Goal: Task Accomplishment & Management: Use online tool/utility

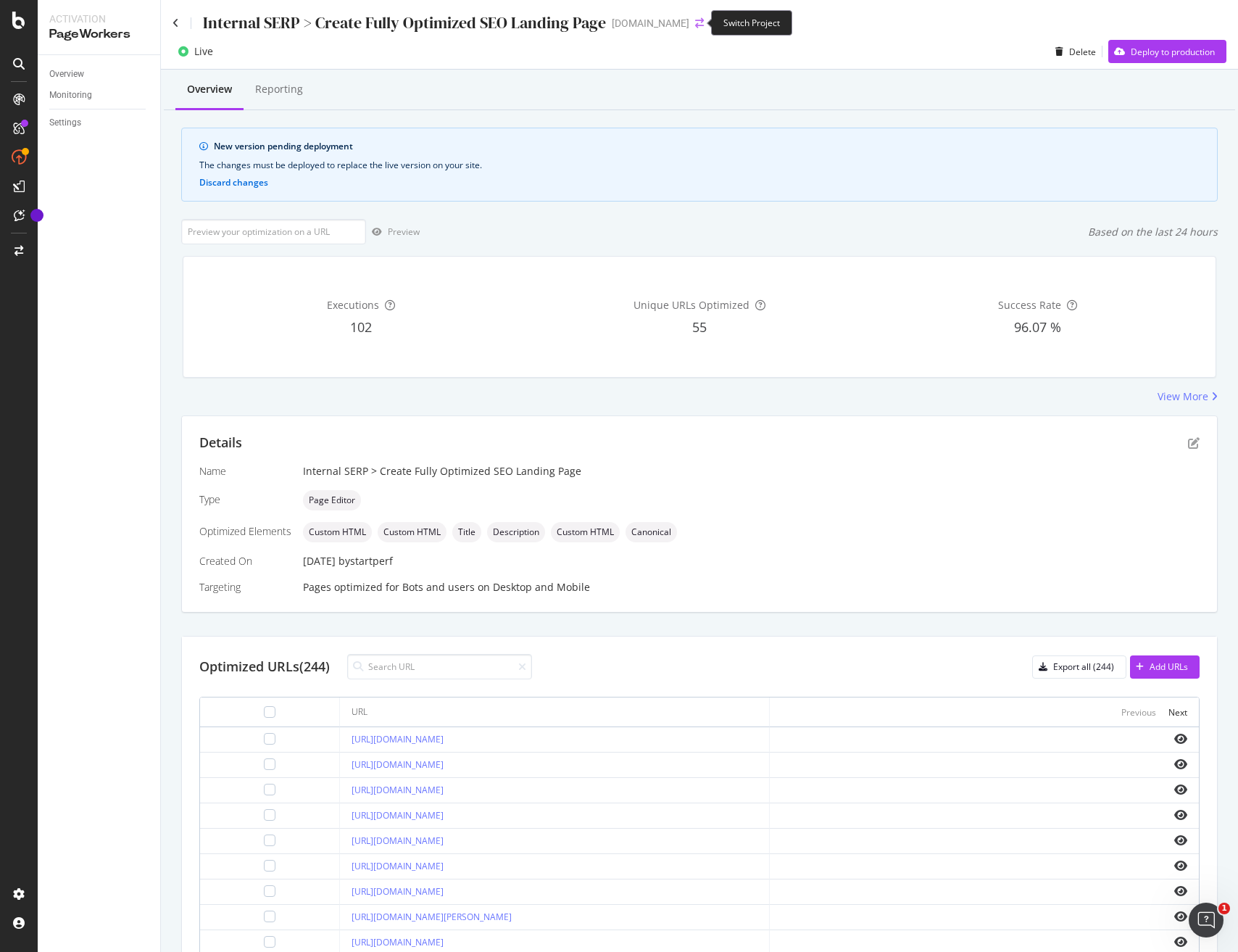
click at [697, 21] on icon "arrow-right-arrow-left" at bounding box center [699, 23] width 8 height 10
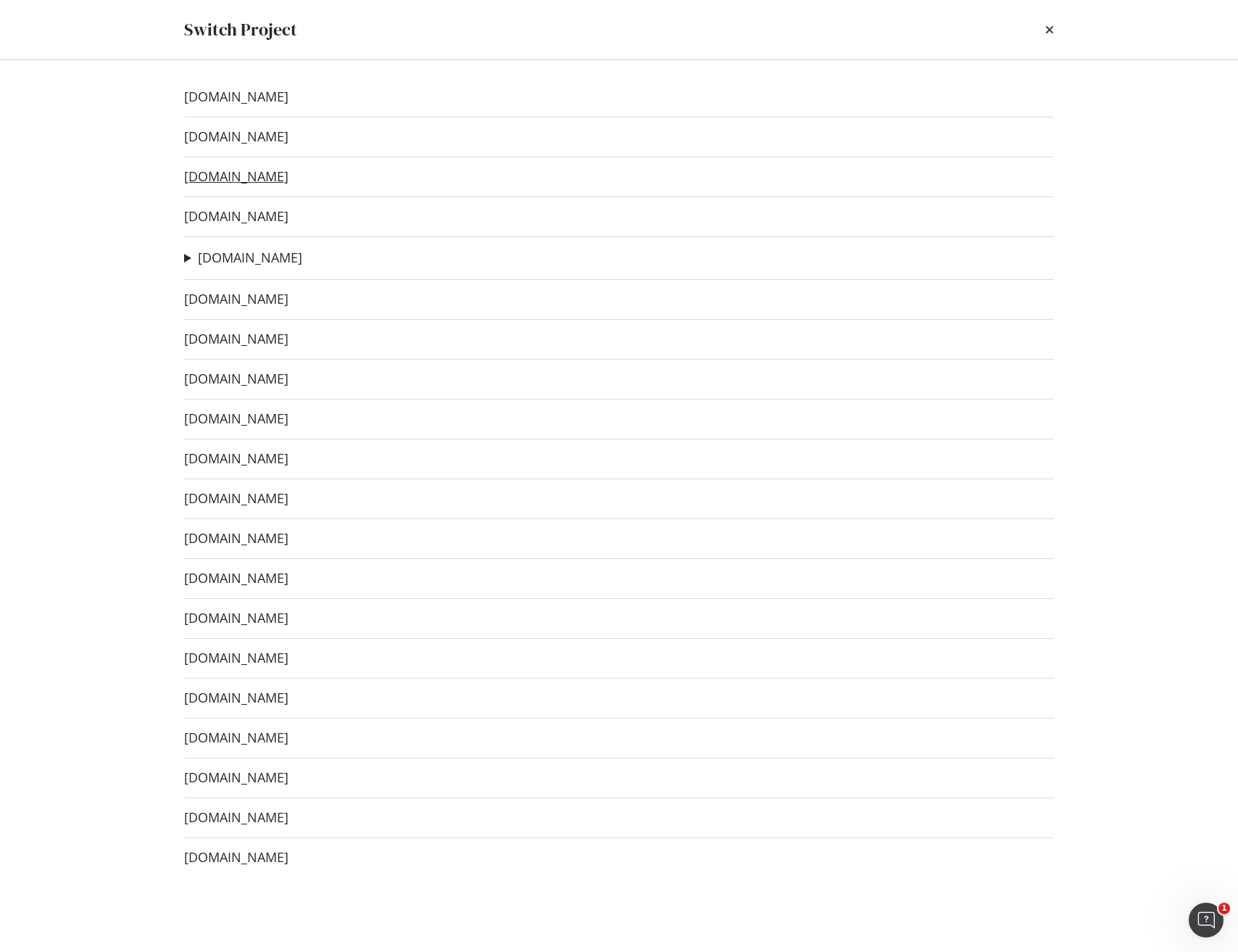
click at [244, 176] on link "[DOMAIN_NAME]" at bounding box center [236, 176] width 104 height 15
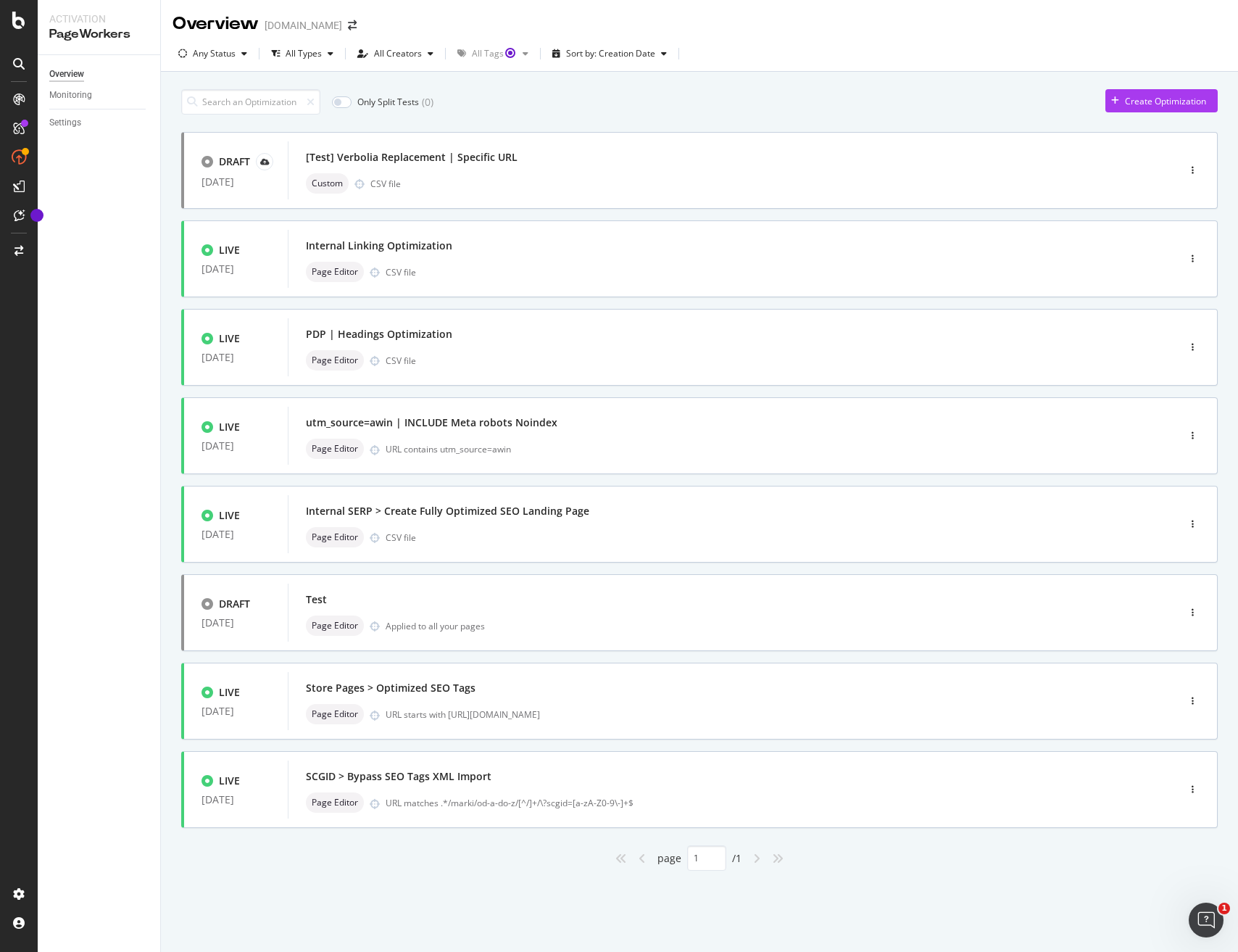
click at [470, 30] on div "Overview [DOMAIN_NAME]" at bounding box center [700, 18] width 1078 height 36
click at [348, 27] on icon "arrow-right-arrow-left" at bounding box center [352, 25] width 8 height 10
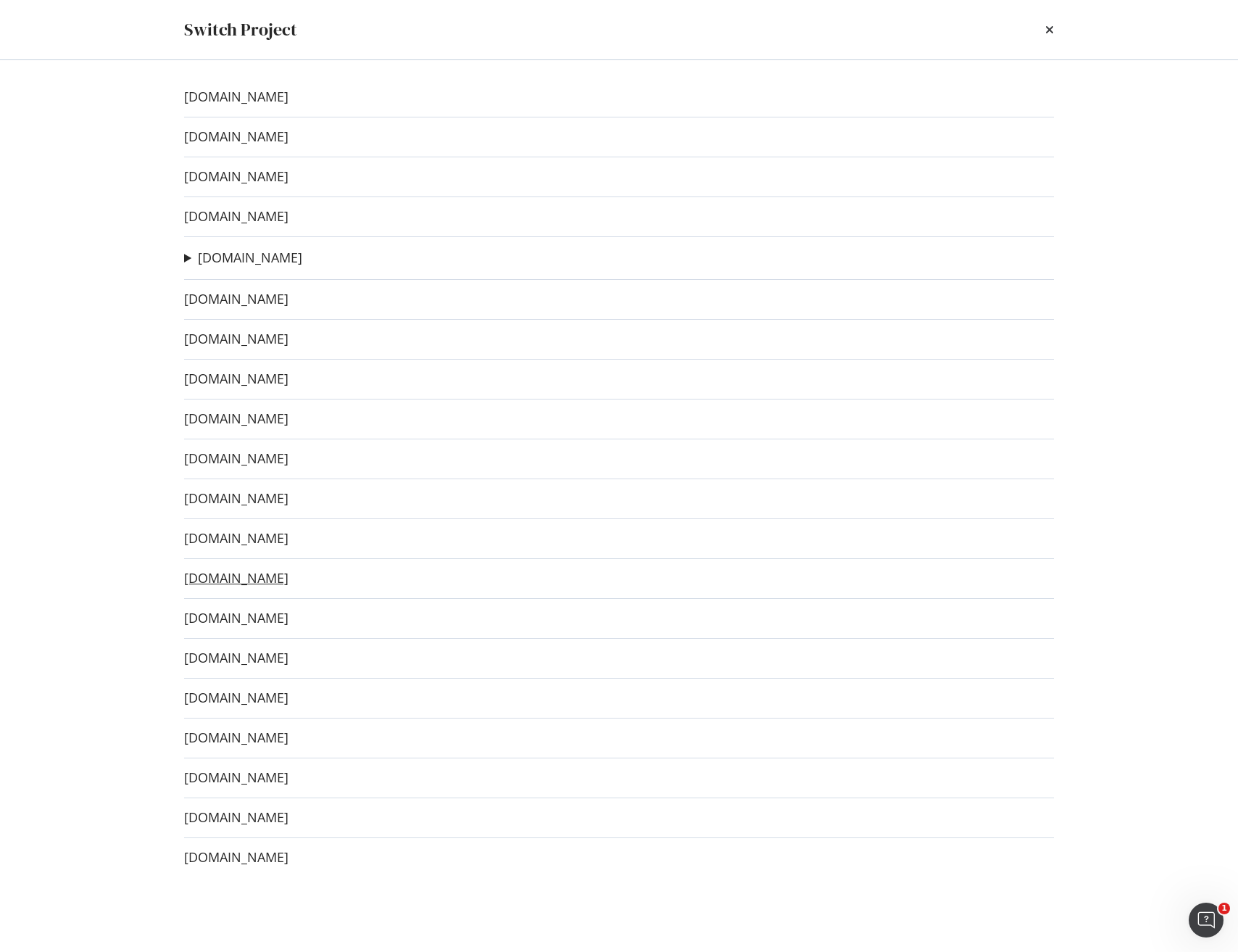
click at [249, 577] on link "[DOMAIN_NAME]" at bounding box center [236, 578] width 104 height 15
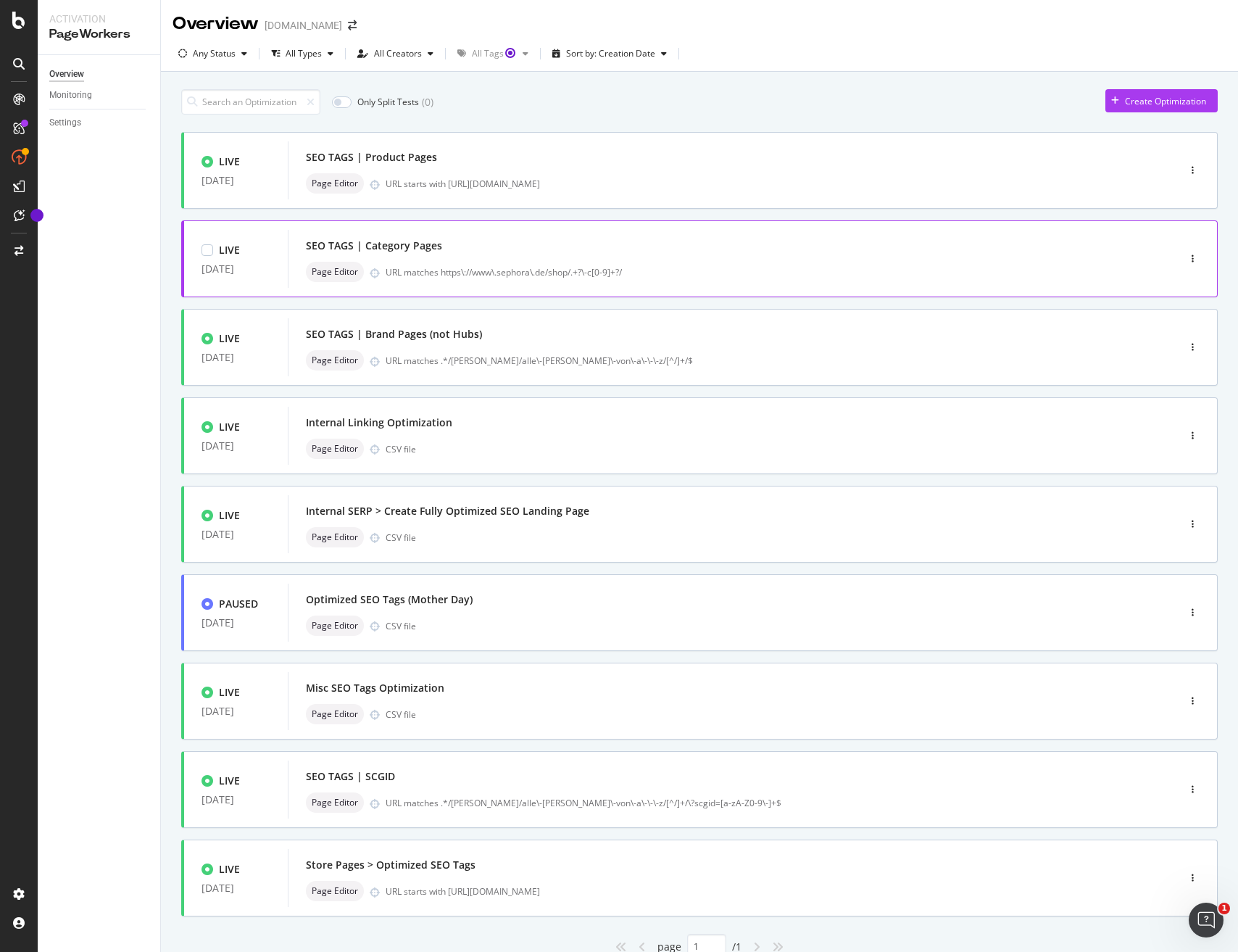
click at [527, 266] on div "URL matches https\://www\.sephora\.de/shop/.+?\-c[0-9]+?/" at bounding box center [752, 272] width 731 height 12
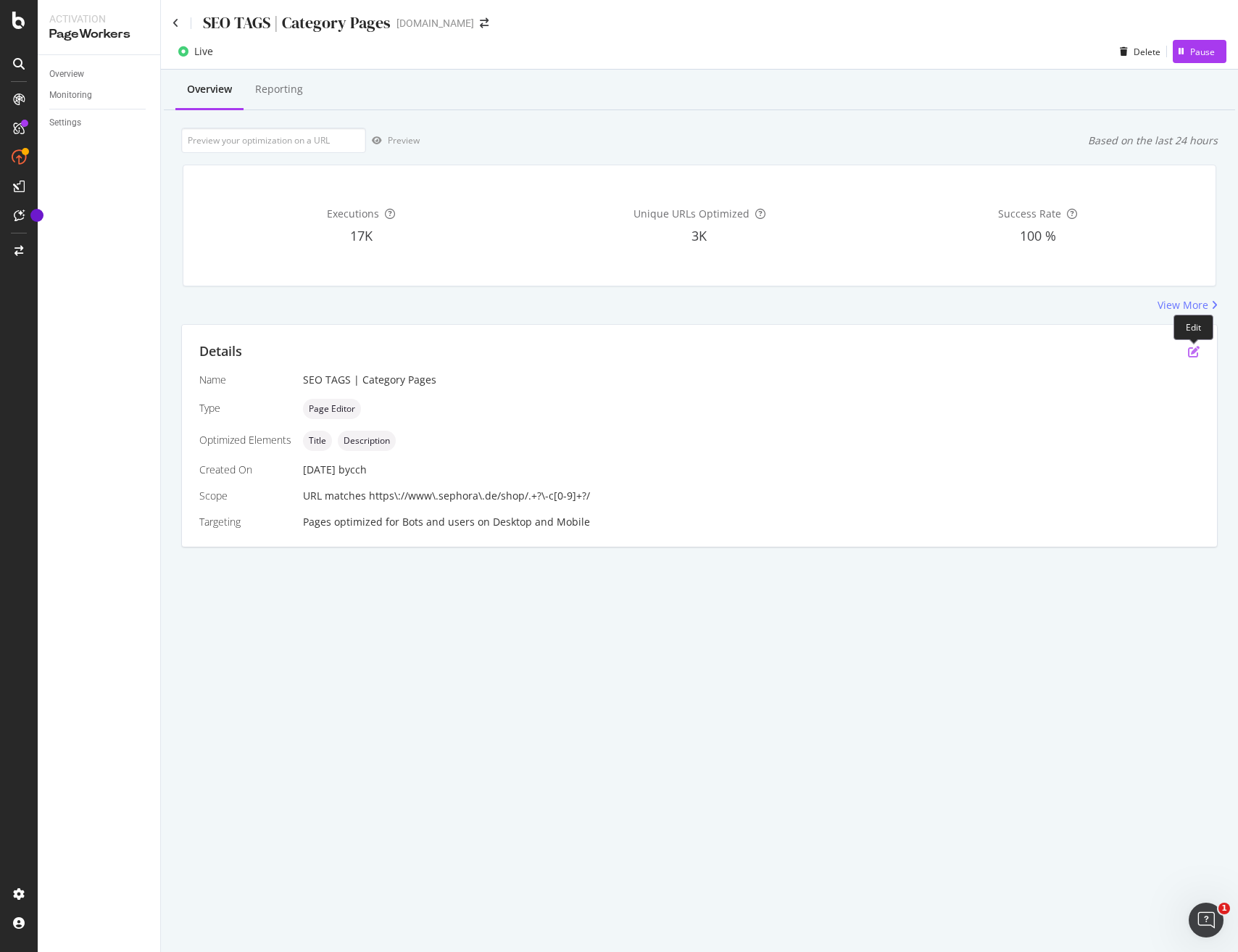
click at [1196, 353] on icon "pen-to-square" at bounding box center [1194, 351] width 11 height 11
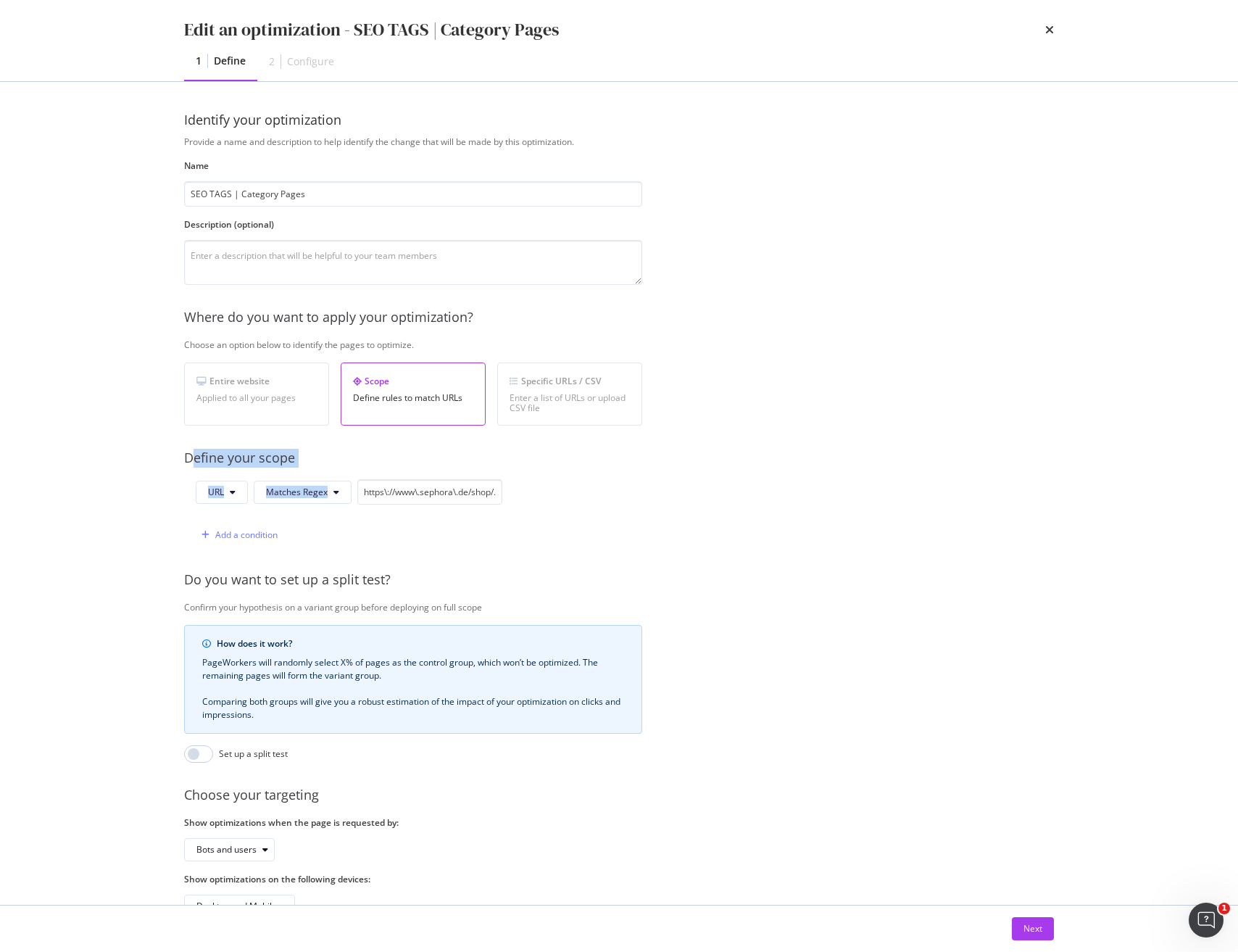
drag, startPoint x: 194, startPoint y: 460, endPoint x: 547, endPoint y: 512, distance: 356.8
click at [546, 511] on div "Provide a name and description to help identify the change that will be made by…" at bounding box center [619, 526] width 870 height 782
click at [559, 517] on div "URL Matches Regex https\://www\.sephora\.de/shop/.+?\-c[0-9]+?/ Add a condition" at bounding box center [413, 514] width 458 height 68
drag, startPoint x: 374, startPoint y: 492, endPoint x: 496, endPoint y: 493, distance: 122.0
click at [496, 493] on input "https\://www\.sephora\.de/shop/.+?\-c[0-9]+?/" at bounding box center [429, 492] width 145 height 25
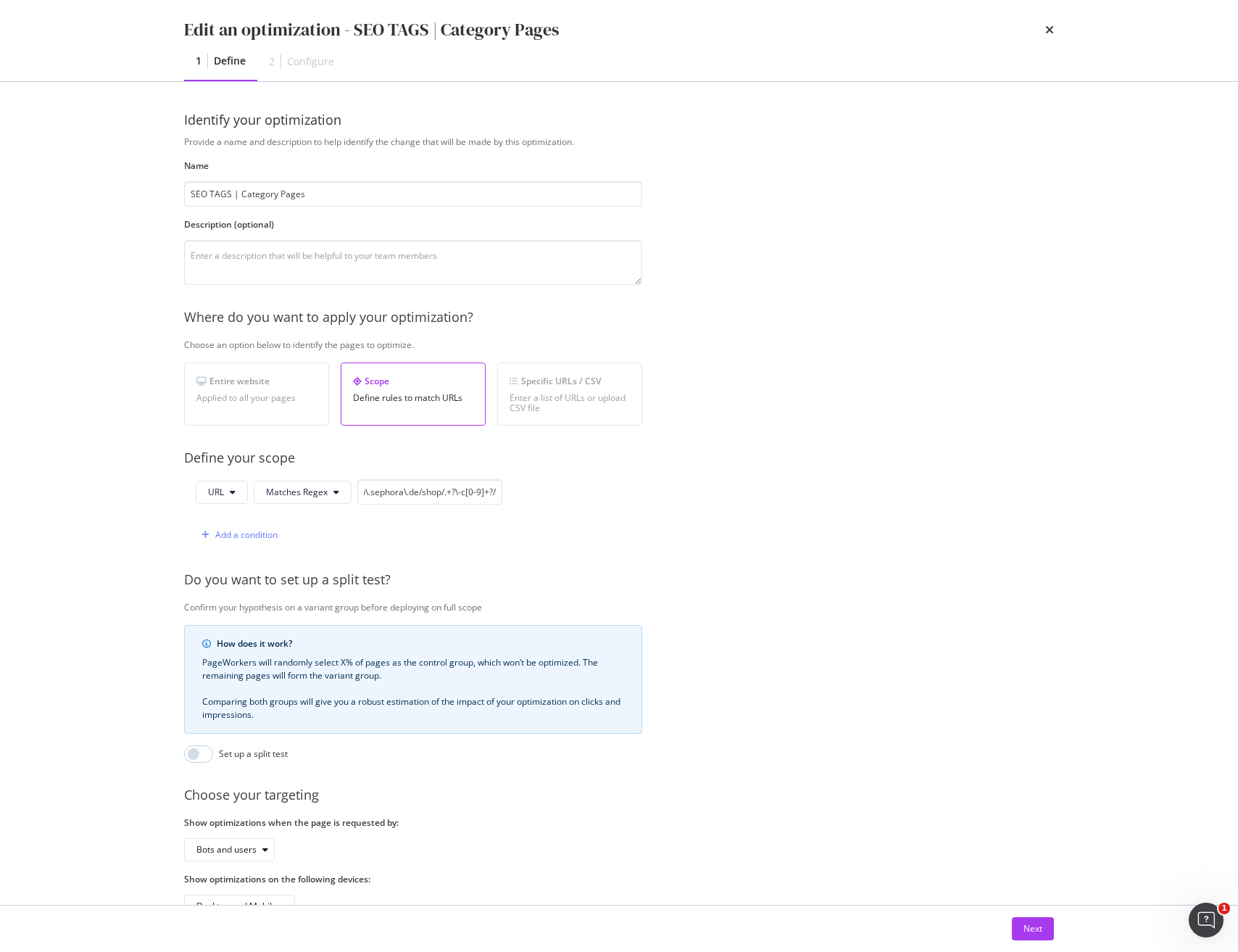
drag, startPoint x: 846, startPoint y: 814, endPoint x: 871, endPoint y: 836, distance: 33.3
click at [844, 811] on div "Provide a name and description to help identify the change that will be made by…" at bounding box center [619, 526] width 870 height 782
click at [1021, 925] on button "Next" at bounding box center [1033, 928] width 42 height 24
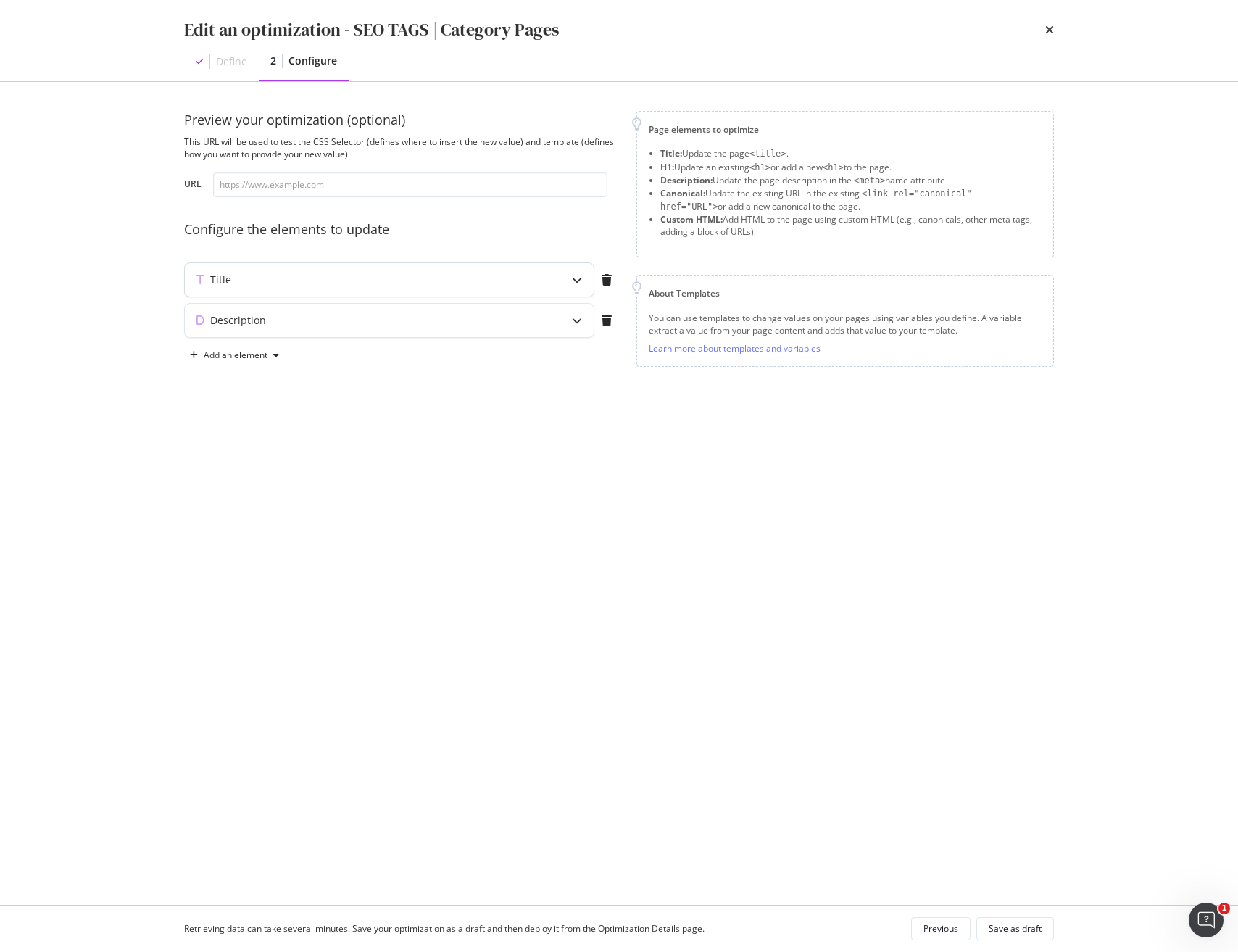
click at [352, 290] on div "Title" at bounding box center [389, 280] width 409 height 33
click at [425, 512] on div "Description" at bounding box center [389, 504] width 409 height 33
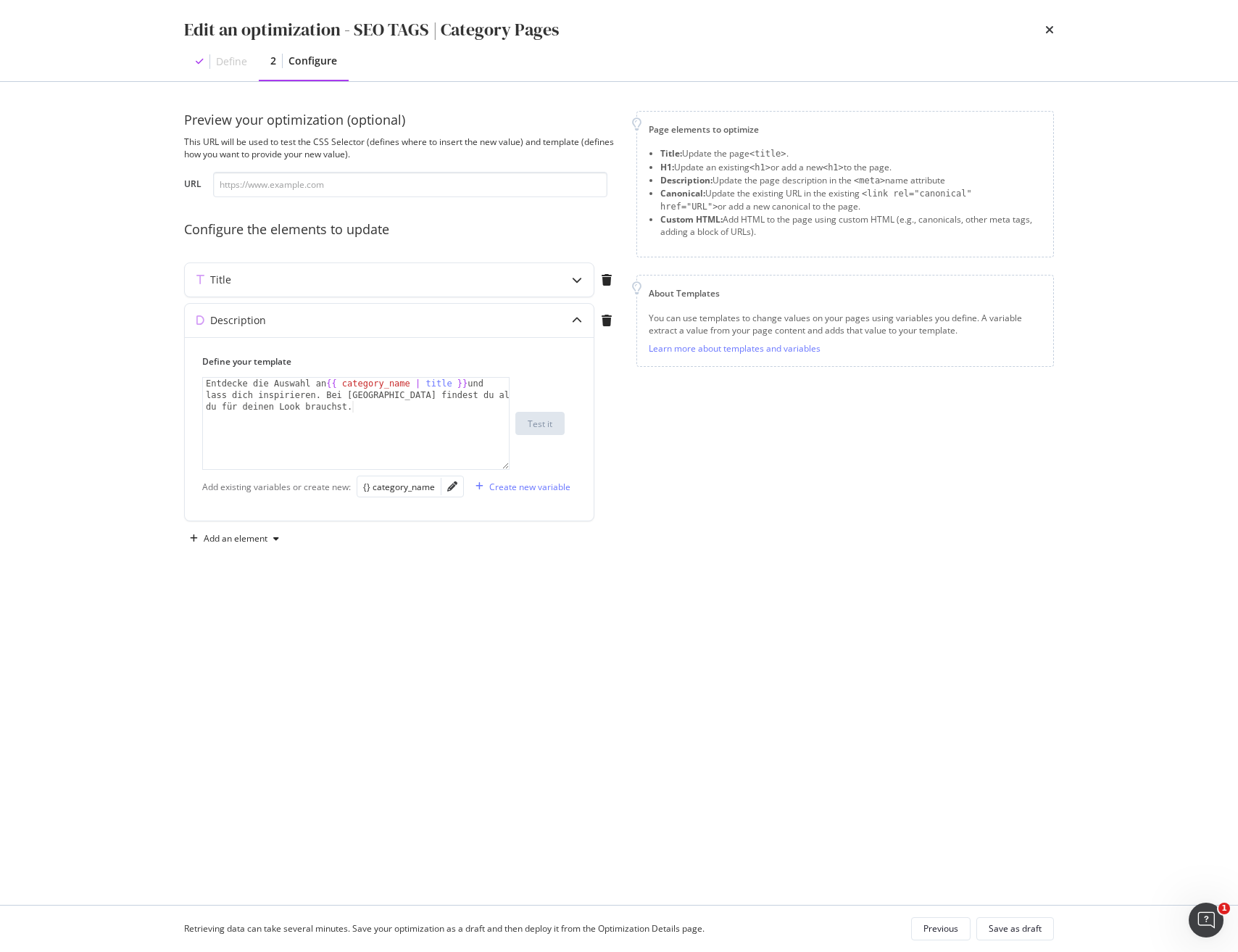
click at [935, 922] on div "Previous" at bounding box center [941, 928] width 35 height 12
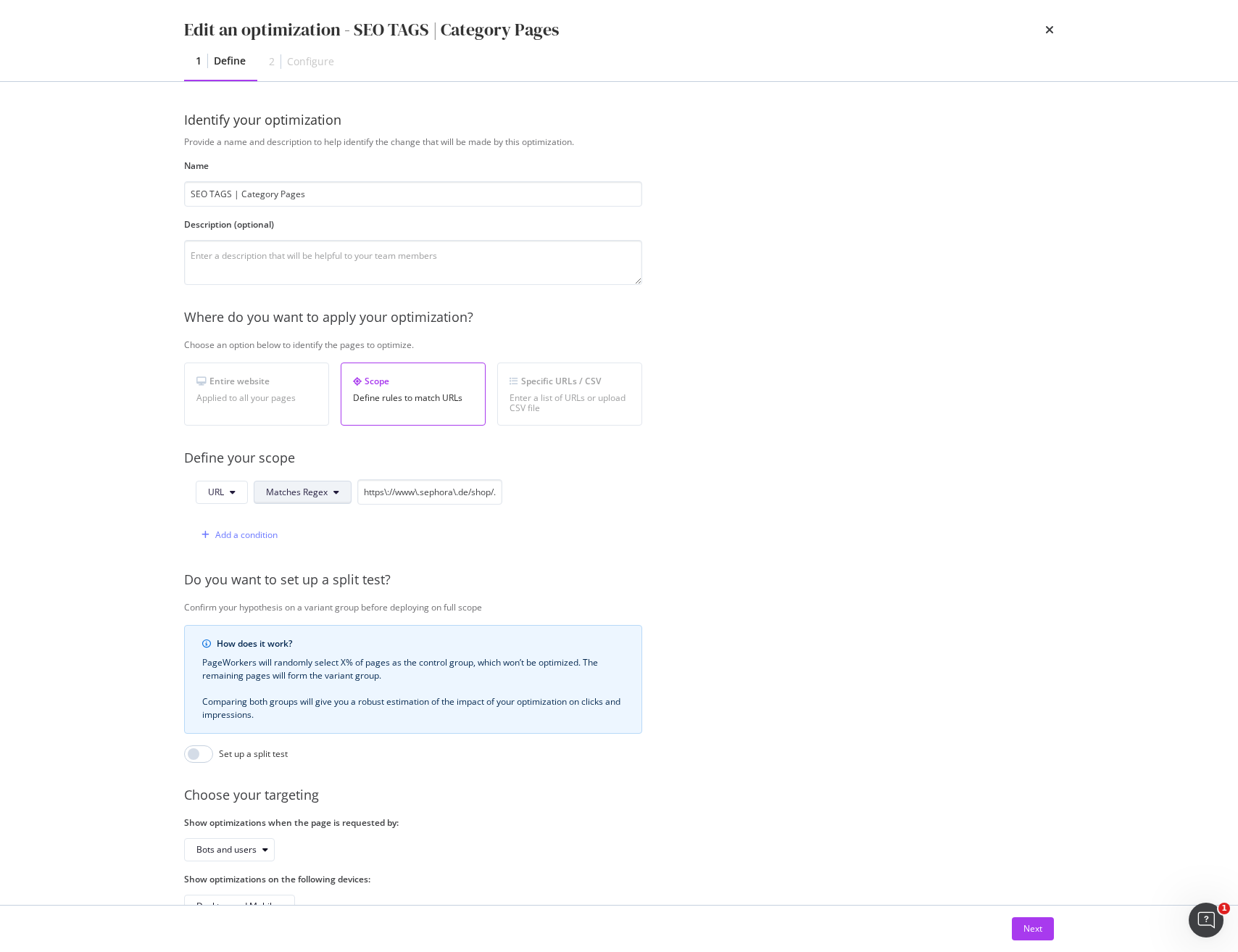
click at [277, 495] on span "Matches Regex" at bounding box center [296, 492] width 62 height 12
click at [509, 469] on div "Provide a name and description to help identify the change that will be made by…" at bounding box center [619, 526] width 870 height 782
click at [1048, 31] on icon "times" at bounding box center [1050, 29] width 8 height 11
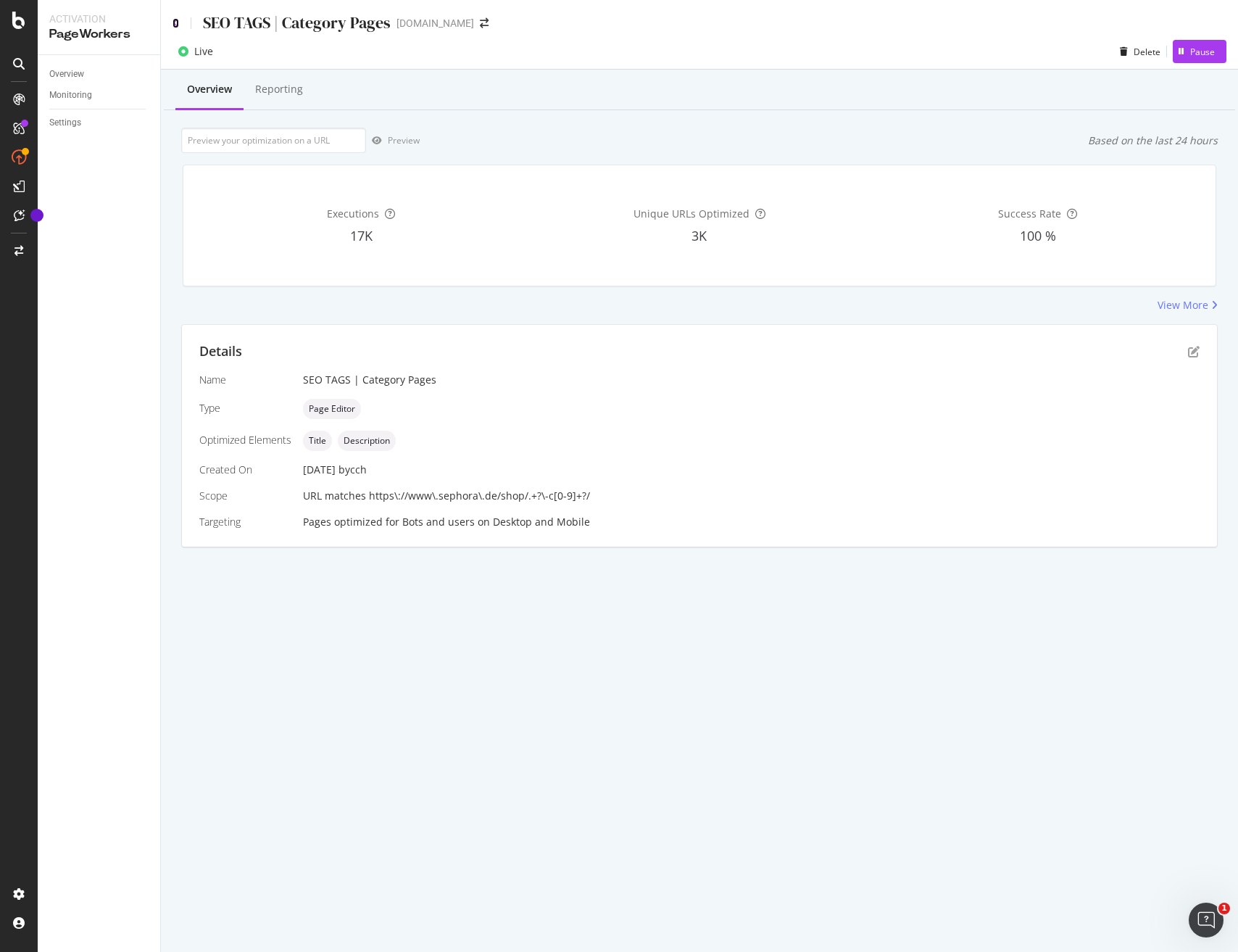
click at [176, 23] on icon at bounding box center [176, 23] width 7 height 10
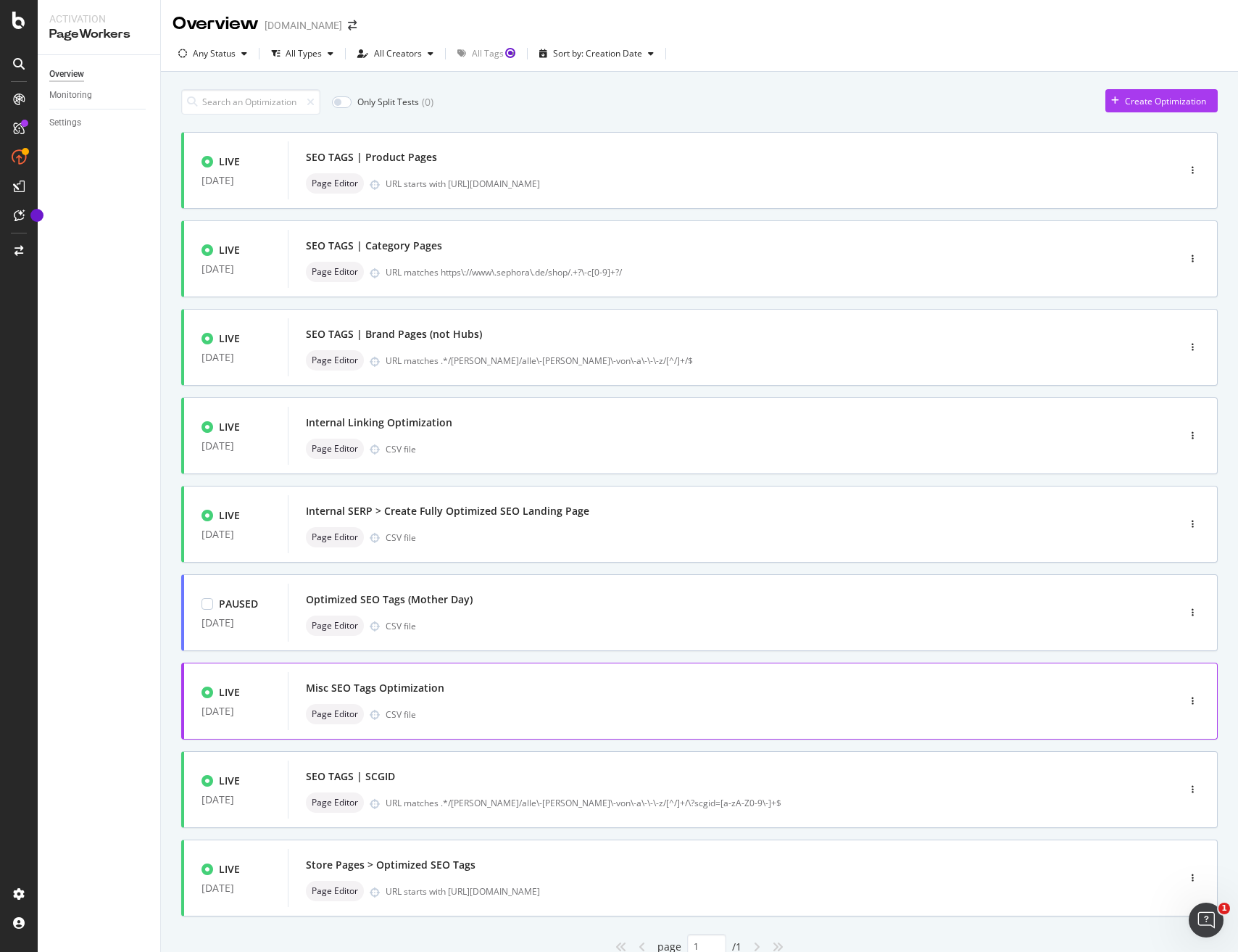
scroll to position [58, 0]
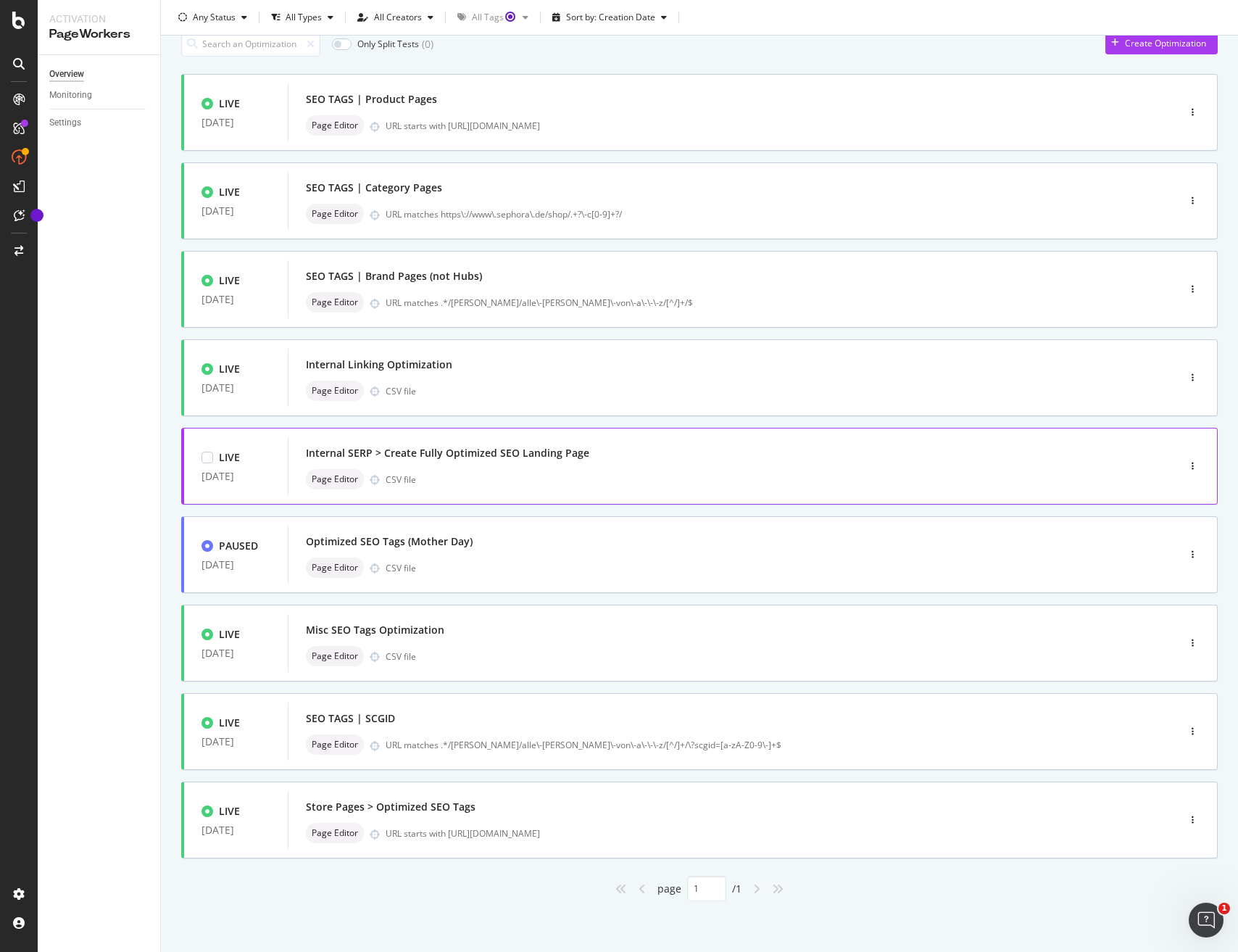
click at [595, 485] on div "Page Editor CSV file" at bounding box center [711, 479] width 811 height 21
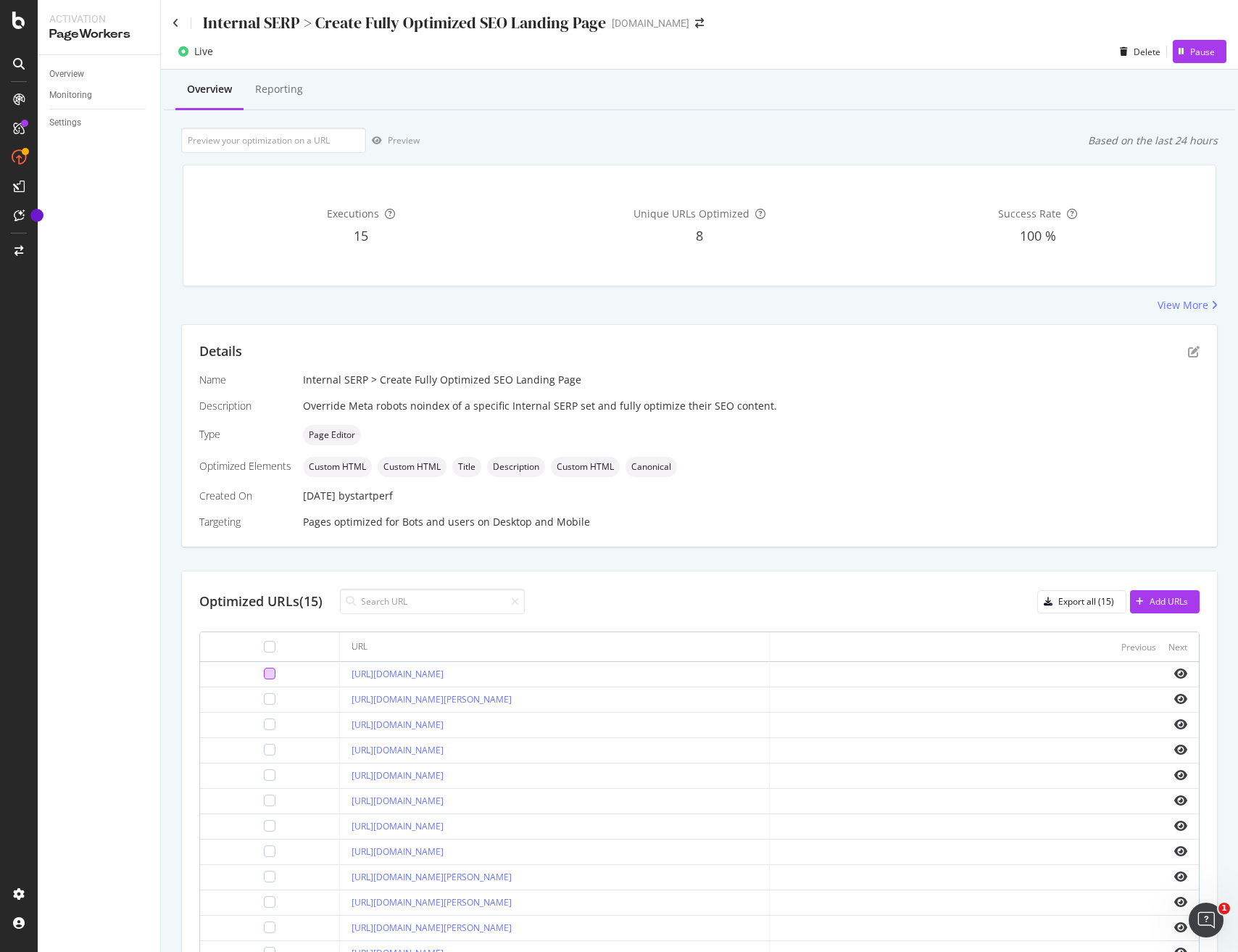
click at [264, 677] on div at bounding box center [269, 673] width 11 height 11
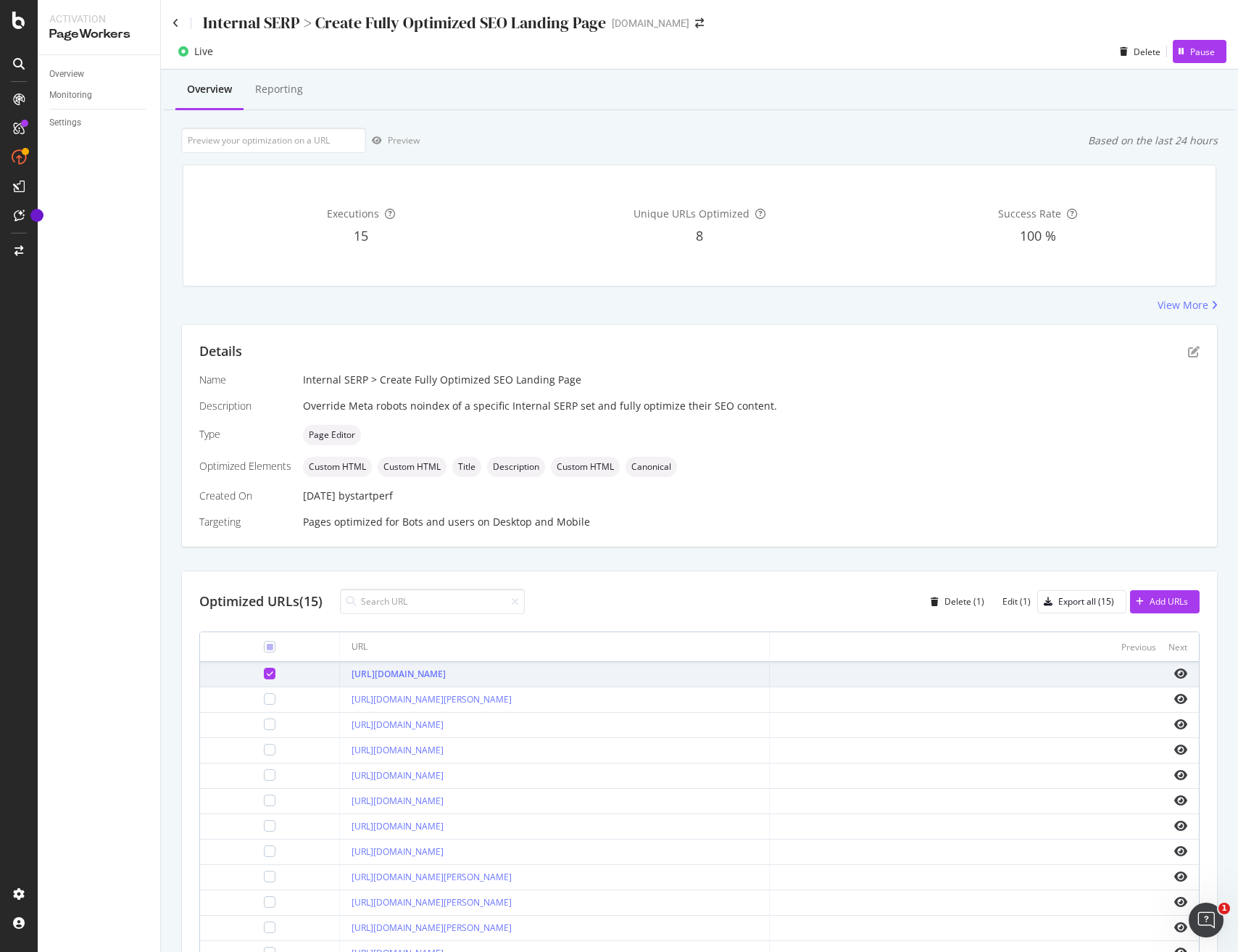
click at [809, 559] on div "Details Name Internal SERP > Create Fully Optimized SEO Landing Page Descriptio…" at bounding box center [699, 692] width 1037 height 737
click at [267, 673] on icon at bounding box center [270, 673] width 7 height 8
